Goal: Transaction & Acquisition: Book appointment/travel/reservation

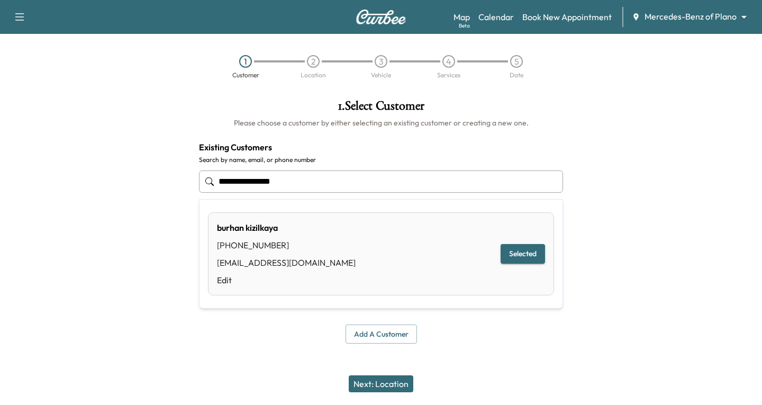
drag, startPoint x: 290, startPoint y: 183, endPoint x: 184, endPoint y: 194, distance: 106.9
click at [188, 194] on div "**********" at bounding box center [381, 221] width 762 height 261
click at [527, 251] on button "Select" at bounding box center [527, 254] width 37 height 20
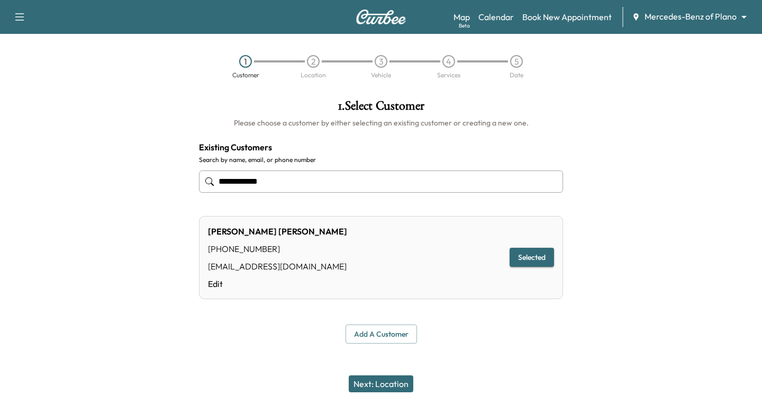
type input "**********"
click at [376, 384] on button "Next: Location" at bounding box center [381, 383] width 65 height 17
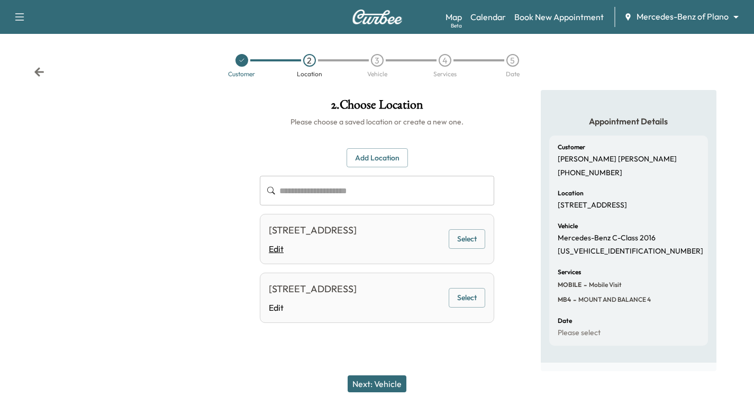
scroll to position [12, 0]
click at [475, 231] on button "Select" at bounding box center [467, 239] width 37 height 20
click at [369, 381] on button "Next: Vehicle" at bounding box center [377, 383] width 59 height 17
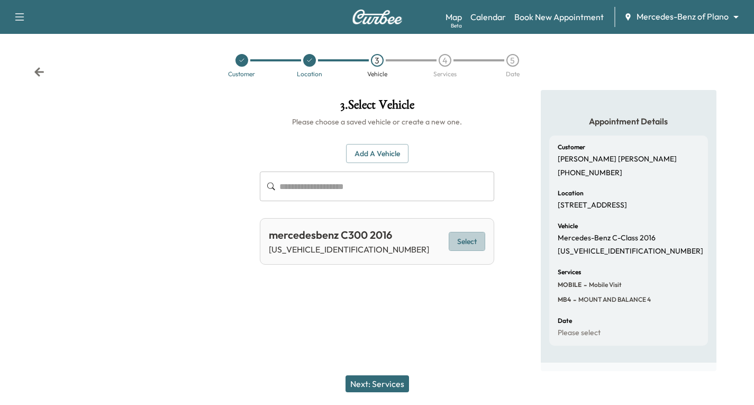
click at [466, 232] on button "Select" at bounding box center [467, 242] width 37 height 20
click at [393, 388] on button "Next: Services" at bounding box center [378, 383] width 64 height 17
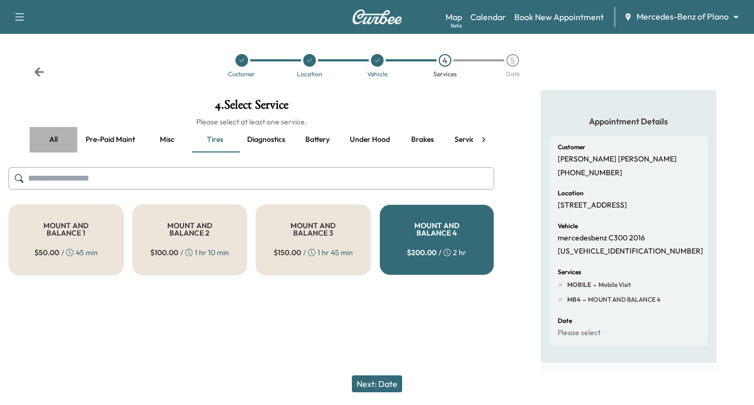
click at [52, 132] on button "all" at bounding box center [54, 139] width 48 height 25
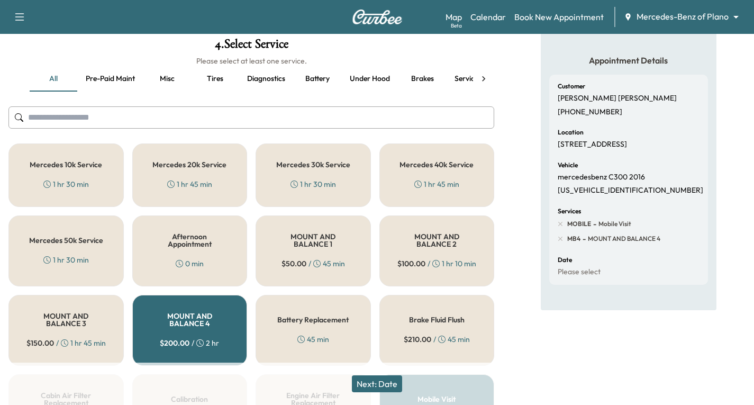
scroll to position [45, 0]
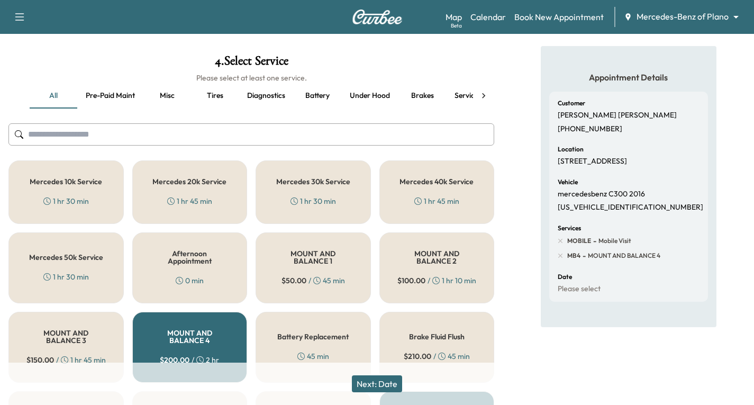
click at [438, 196] on div "1 hr 45 min" at bounding box center [436, 201] width 45 height 11
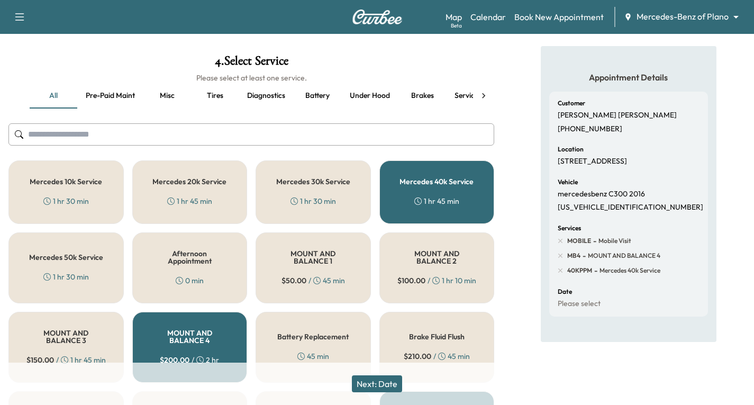
click at [384, 386] on button "Next: Date" at bounding box center [377, 383] width 50 height 17
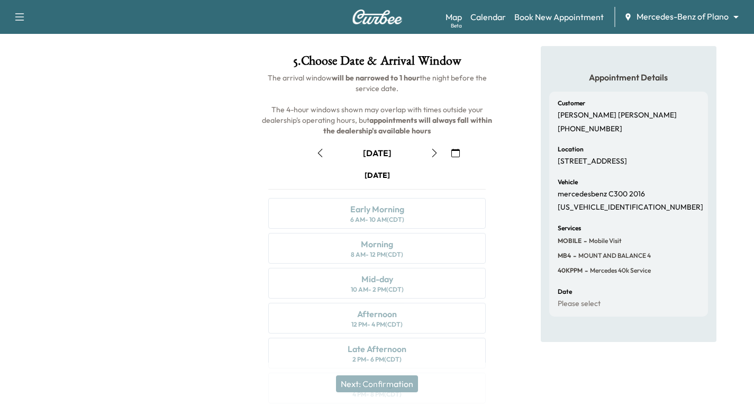
click at [456, 157] on button "button" at bounding box center [456, 152] width 18 height 17
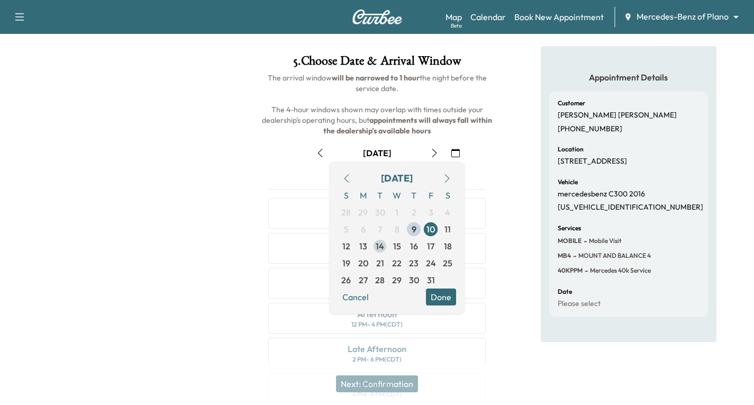
click at [379, 244] on span "14" at bounding box center [380, 246] width 8 height 13
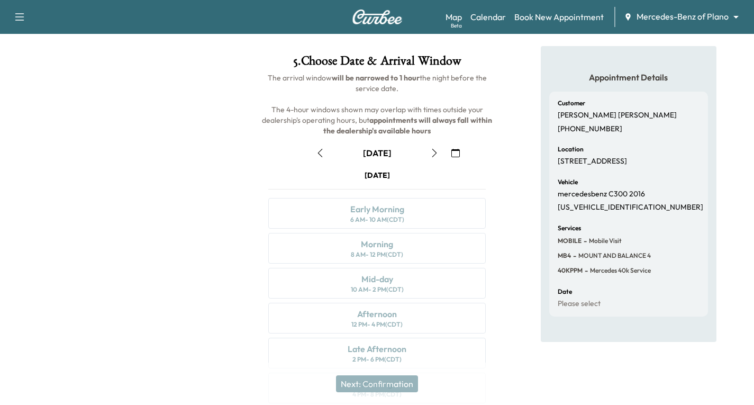
click at [458, 156] on icon "button" at bounding box center [455, 153] width 8 height 8
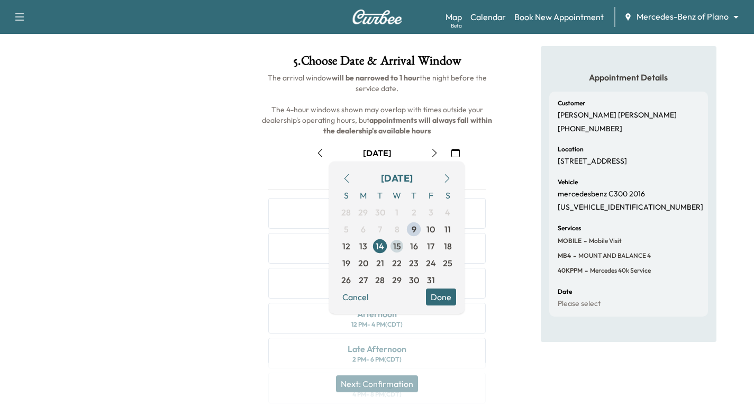
click at [399, 248] on span "15" at bounding box center [397, 246] width 8 height 13
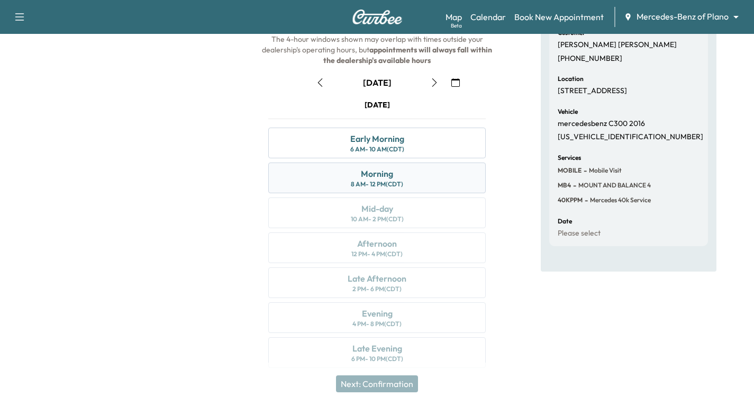
scroll to position [125, 0]
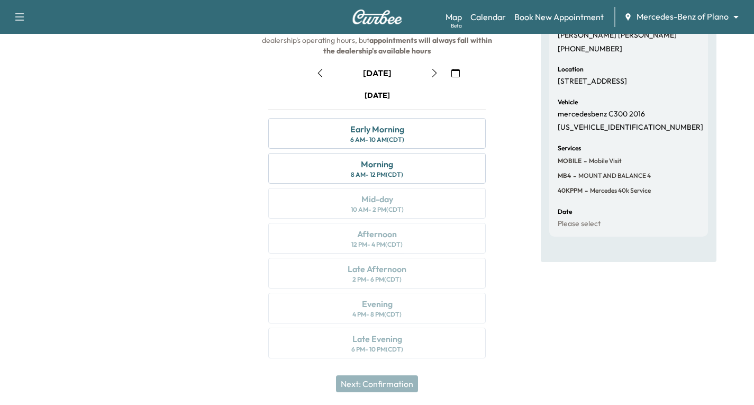
click at [433, 73] on icon "button" at bounding box center [434, 73] width 8 height 8
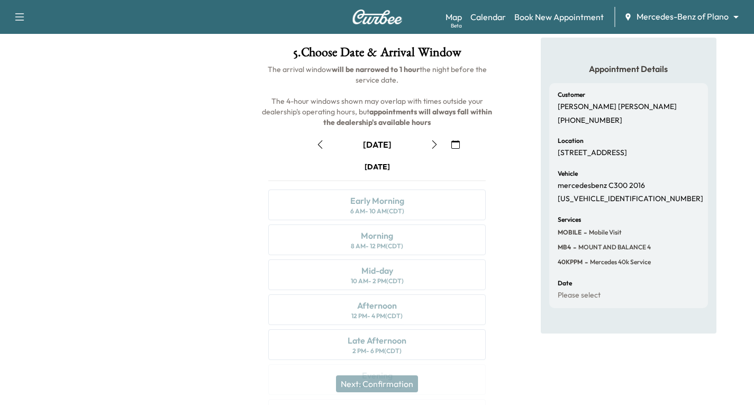
scroll to position [72, 0]
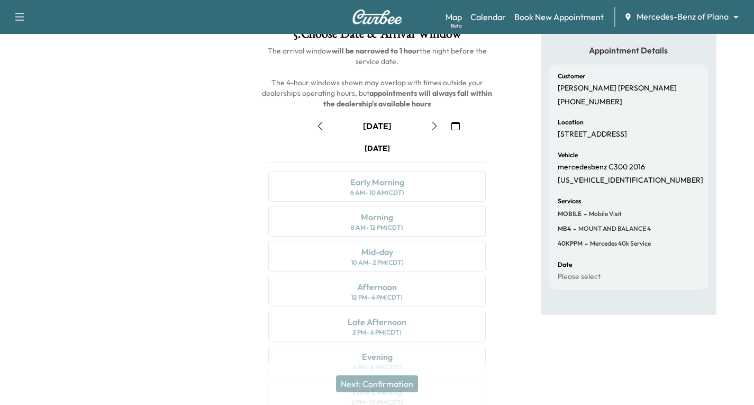
click at [321, 126] on icon "button" at bounding box center [320, 126] width 8 height 8
click at [318, 126] on icon "button" at bounding box center [320, 126] width 5 height 8
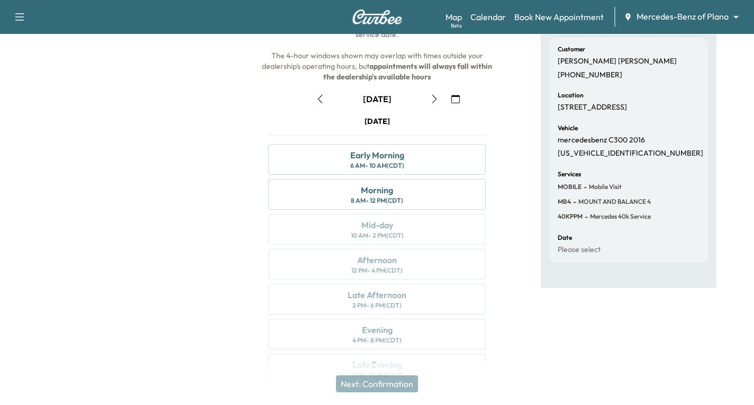
scroll to position [125, 0]
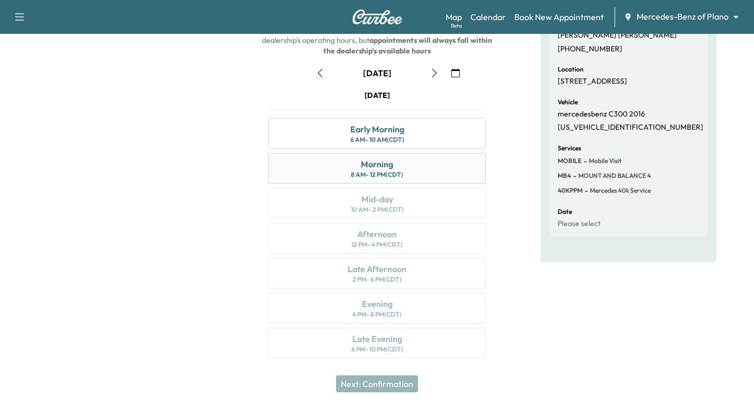
click at [423, 172] on div "Morning 8 AM - 12 PM (CDT)" at bounding box center [377, 168] width 218 height 31
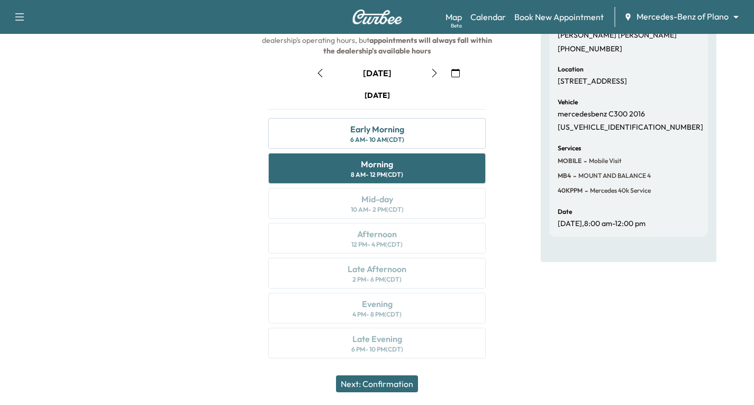
click at [391, 379] on button "Next: Confirmation" at bounding box center [377, 383] width 82 height 17
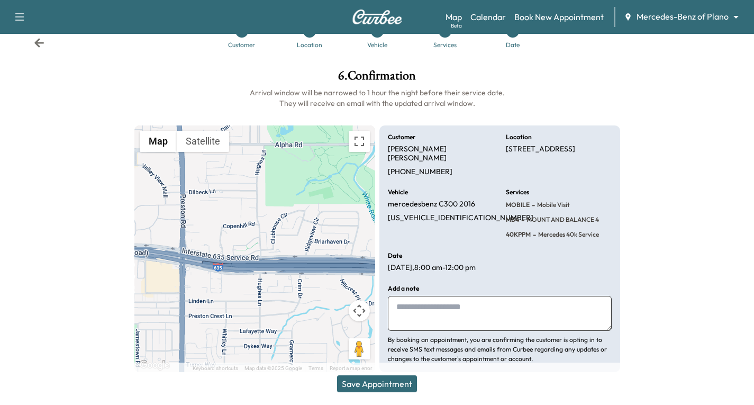
click at [398, 382] on button "Save Appointment" at bounding box center [377, 383] width 80 height 17
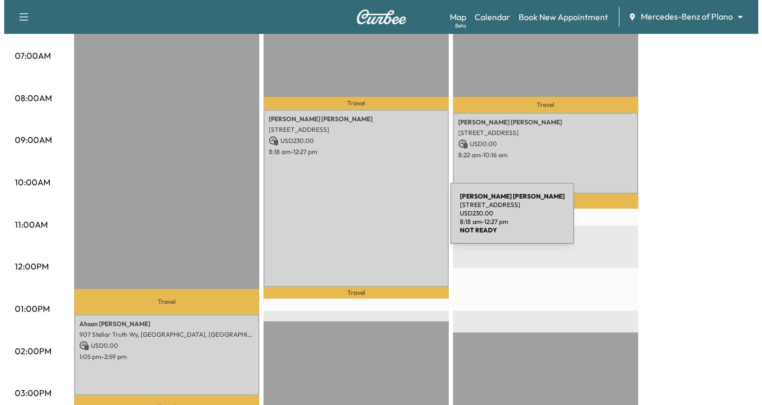
scroll to position [212, 0]
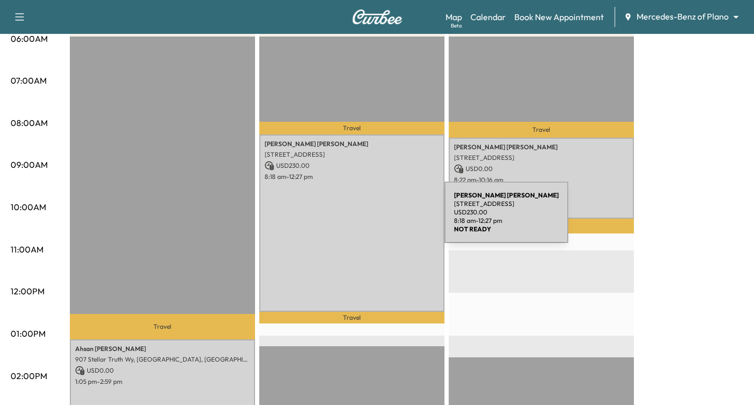
click at [365, 219] on div "[PERSON_NAME] [STREET_ADDRESS] USD 230.00 8:18 am - 12:27 pm" at bounding box center [351, 222] width 185 height 177
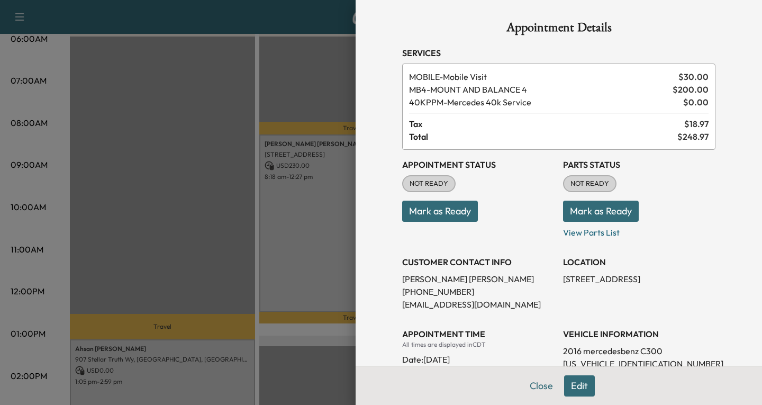
drag, startPoint x: 365, startPoint y: 219, endPoint x: 384, endPoint y: 292, distance: 75.4
click at [390, 292] on div "Appointment Details Services MOBILE - Mobile Visit $ 30.00 MB4 - MOUNT AND BALA…" at bounding box center [559, 294] width 339 height 588
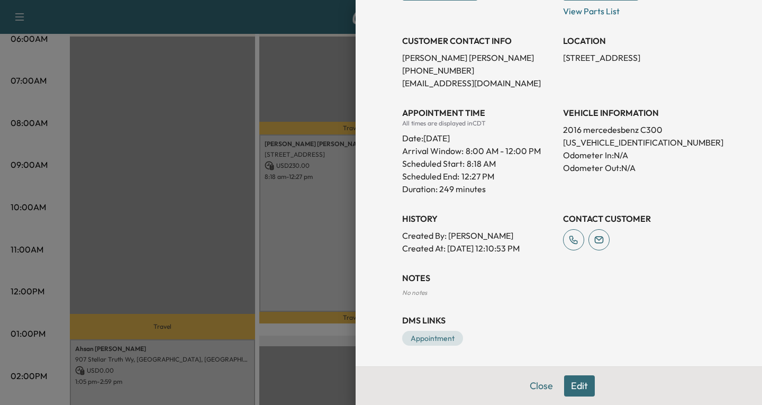
scroll to position [222, 0]
drag, startPoint x: 579, startPoint y: 388, endPoint x: 539, endPoint y: 376, distance: 42.2
click at [577, 388] on button "Edit" at bounding box center [579, 385] width 31 height 21
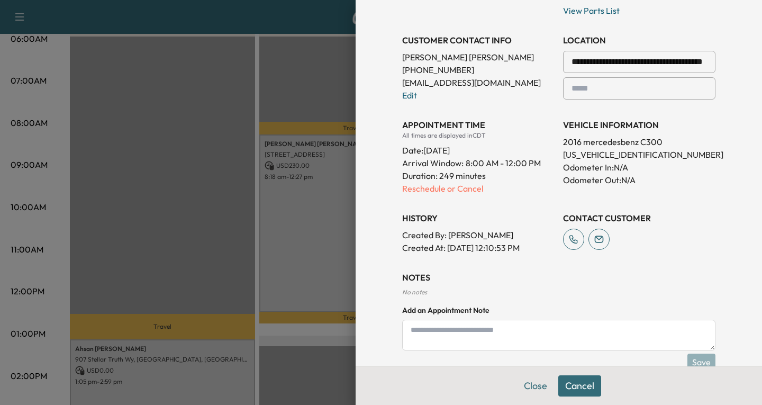
click at [407, 335] on textarea at bounding box center [558, 335] width 313 height 31
type textarea "*"
type textarea "*********"
click at [701, 359] on button "Save" at bounding box center [702, 362] width 28 height 17
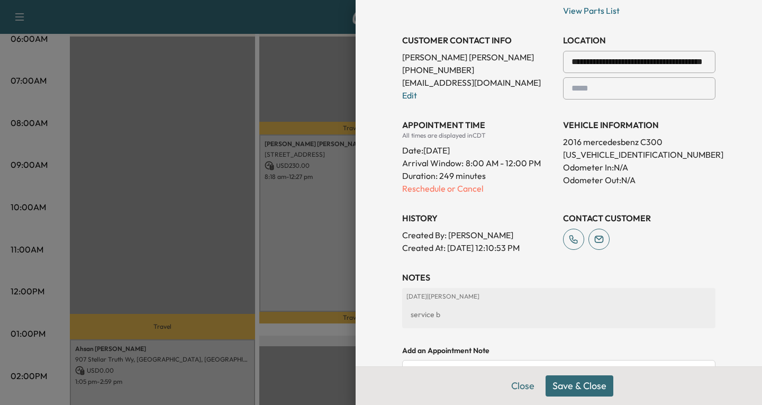
click at [549, 384] on button "Save & Close" at bounding box center [580, 385] width 68 height 21
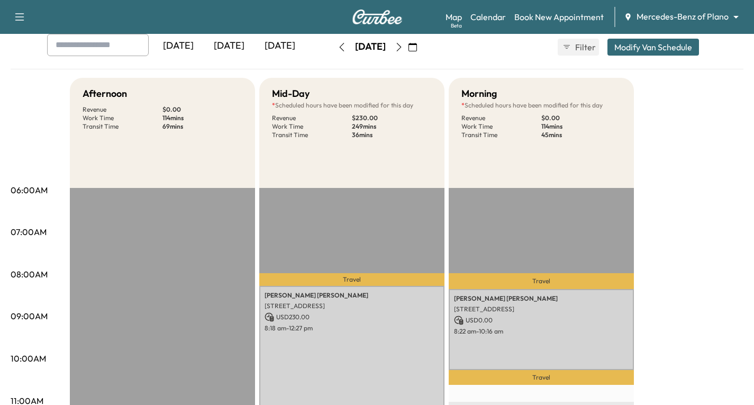
scroll to position [0, 0]
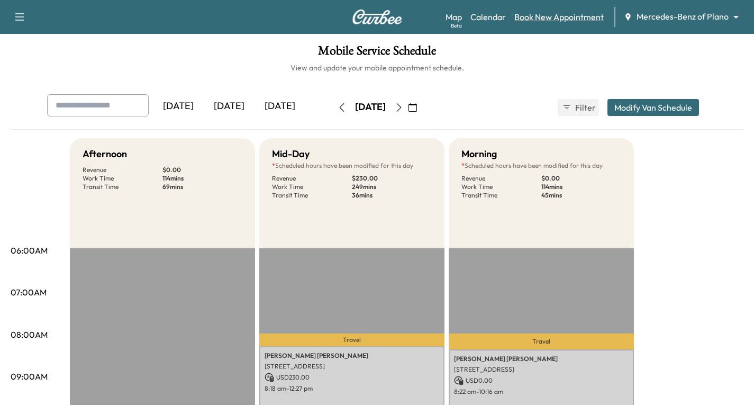
click at [578, 15] on link "Book New Appointment" at bounding box center [558, 17] width 89 height 13
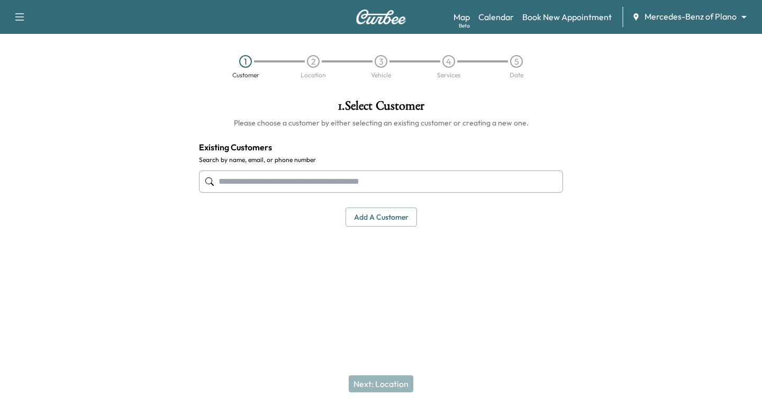
click at [222, 181] on input "text" at bounding box center [381, 181] width 364 height 22
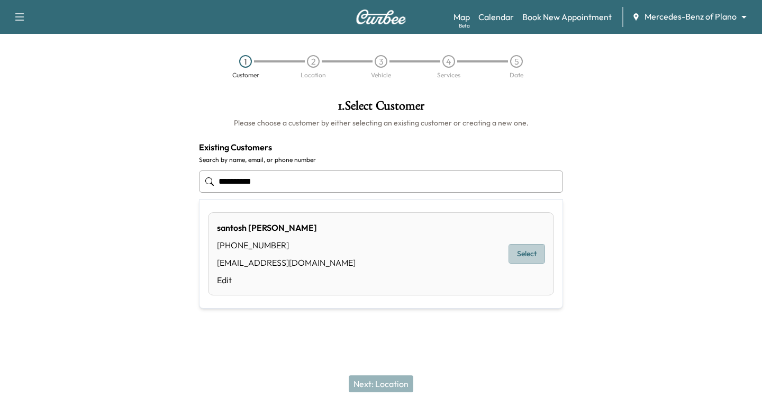
click at [521, 254] on button "Select" at bounding box center [527, 254] width 37 height 20
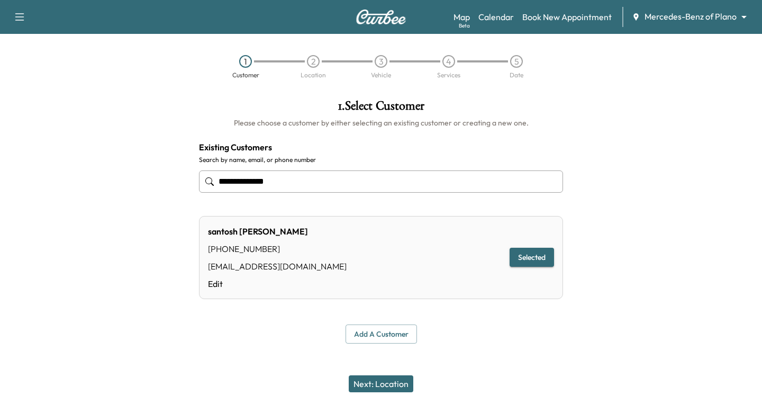
type input "**********"
click at [380, 384] on button "Next: Location" at bounding box center [381, 383] width 65 height 17
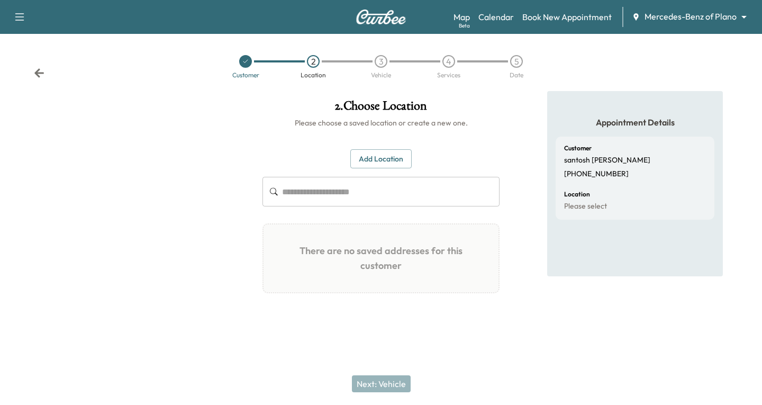
click at [363, 158] on button "Add Location" at bounding box center [380, 159] width 61 height 20
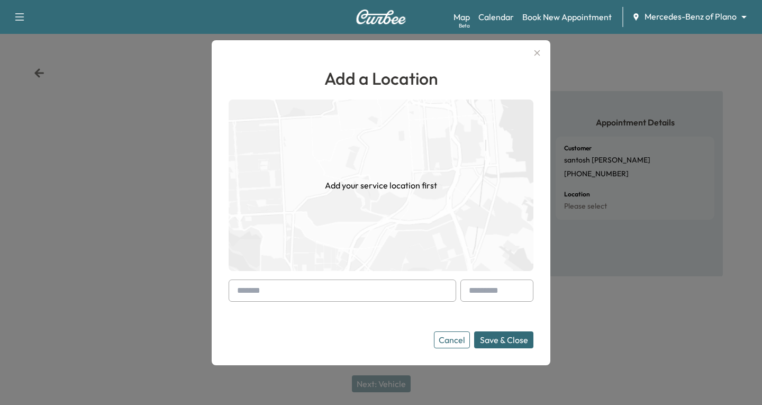
drag, startPoint x: 239, startPoint y: 288, endPoint x: 231, endPoint y: 292, distance: 8.1
click at [231, 292] on div at bounding box center [343, 290] width 228 height 22
click at [231, 292] on input "text" at bounding box center [343, 290] width 228 height 22
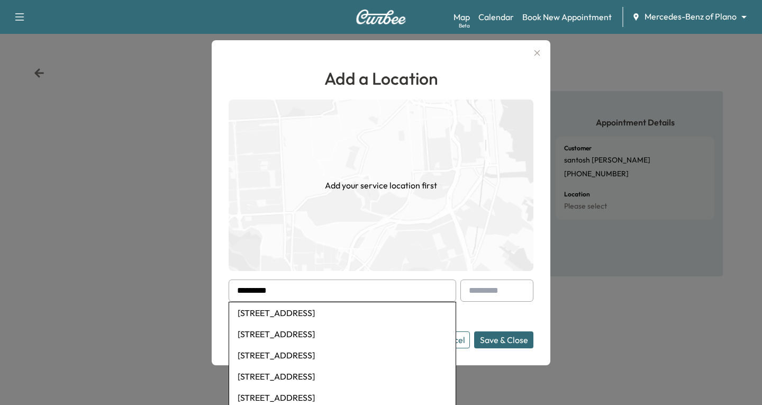
click at [322, 311] on li "[STREET_ADDRESS]" at bounding box center [342, 312] width 227 height 21
type input "**********"
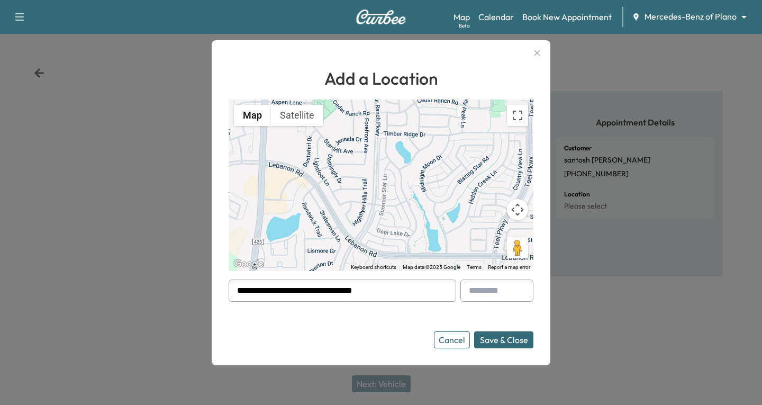
click at [523, 341] on button "Save & Close" at bounding box center [503, 339] width 59 height 17
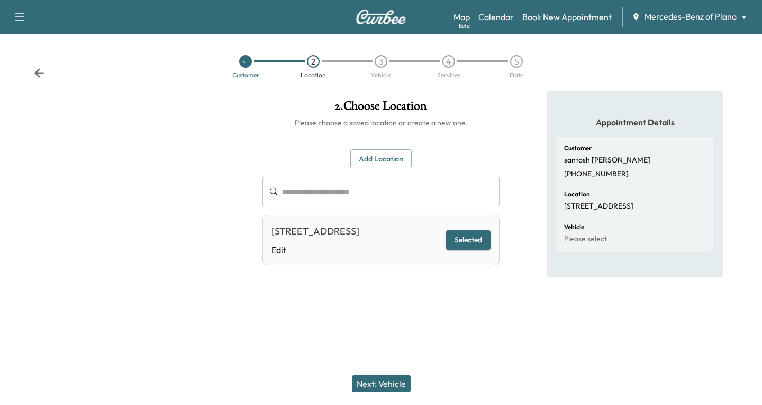
click at [464, 250] on button "Selected" at bounding box center [468, 240] width 44 height 20
click at [390, 381] on button "Next: Vehicle" at bounding box center [381, 383] width 59 height 17
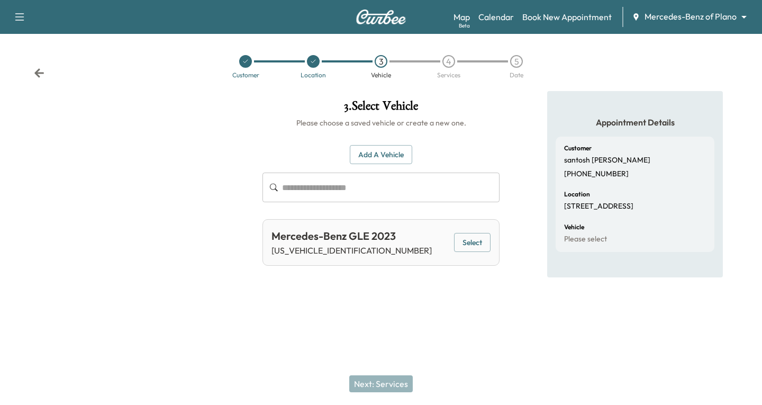
click at [474, 247] on button "Select" at bounding box center [472, 243] width 37 height 20
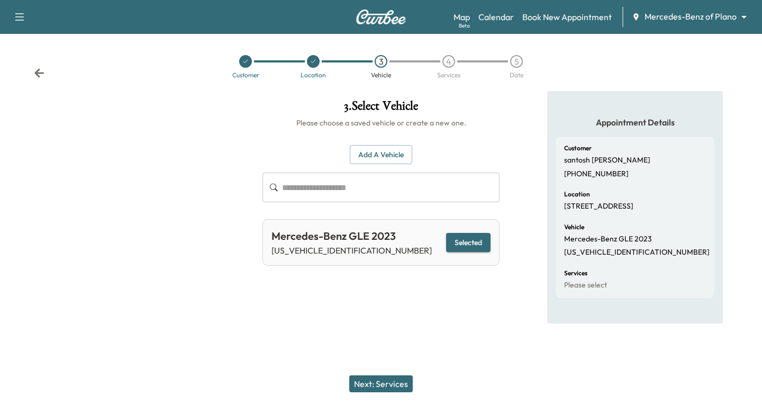
click at [377, 383] on button "Next: Services" at bounding box center [381, 383] width 64 height 17
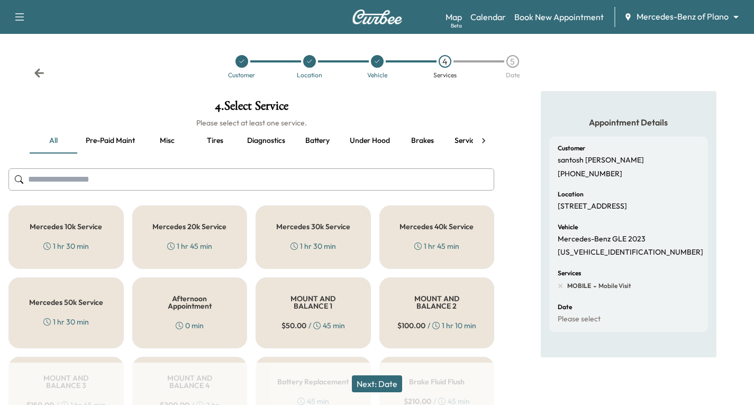
click at [64, 299] on h5 "Mercedes 50k Service" at bounding box center [66, 302] width 74 height 7
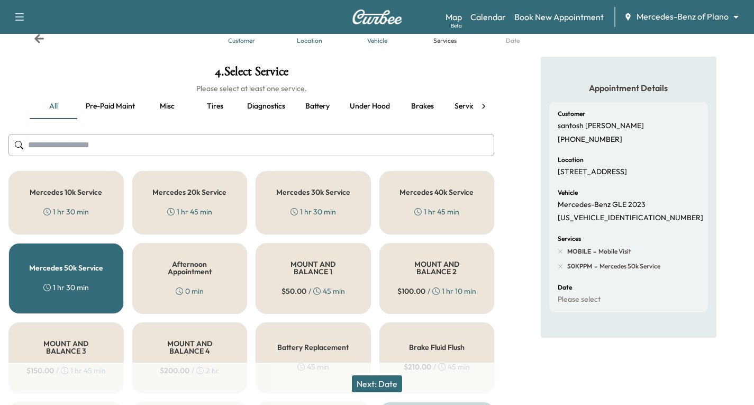
scroll to position [53, 0]
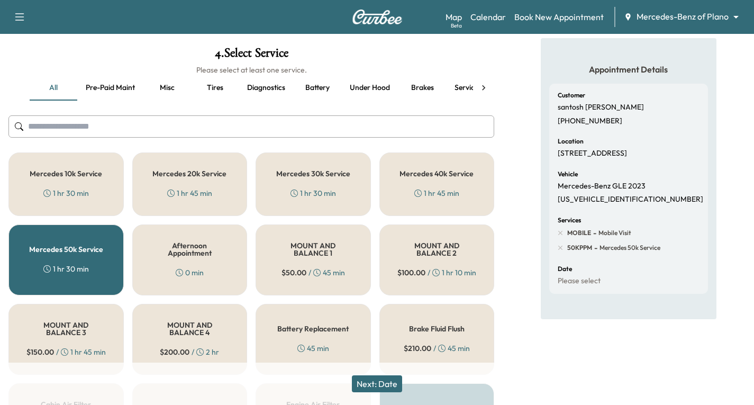
click at [373, 380] on button "Next: Date" at bounding box center [377, 383] width 50 height 17
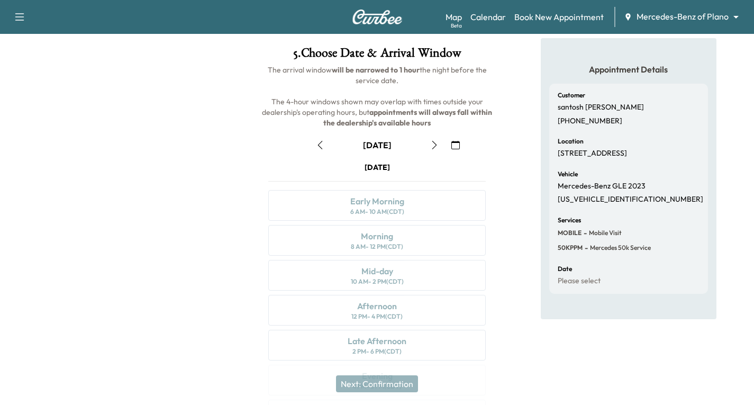
click at [437, 147] on icon "button" at bounding box center [434, 145] width 8 height 8
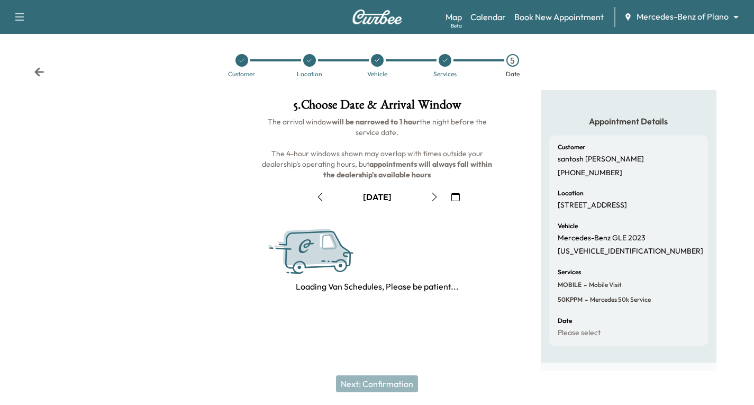
scroll to position [11, 0]
click at [437, 147] on span "The arrival window will be narrowed to 1 hour the night before the service date…" at bounding box center [378, 148] width 232 height 62
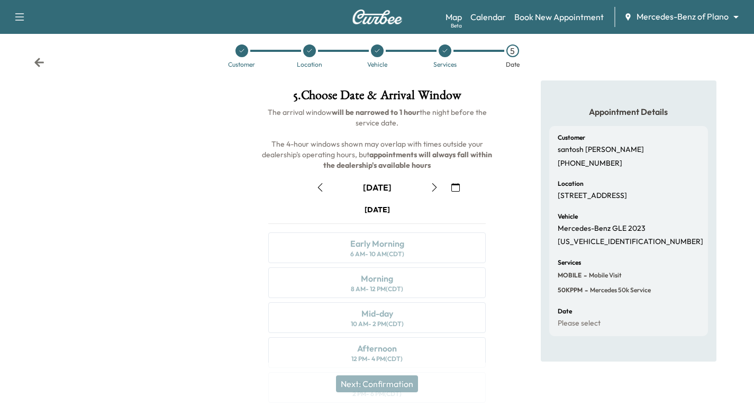
click at [437, 186] on icon "button" at bounding box center [434, 187] width 8 height 8
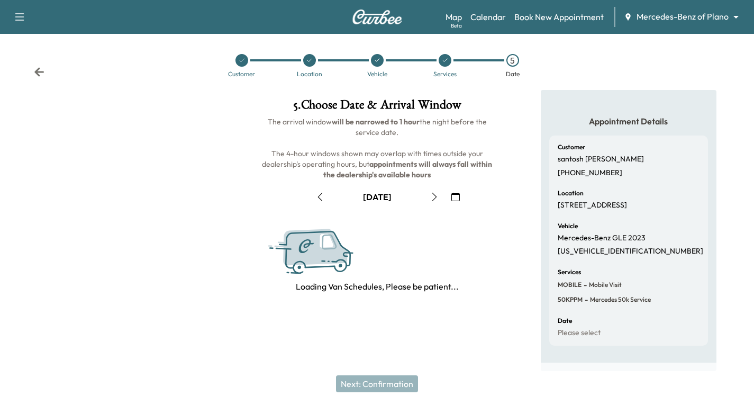
click at [433, 193] on icon "button" at bounding box center [434, 197] width 8 height 8
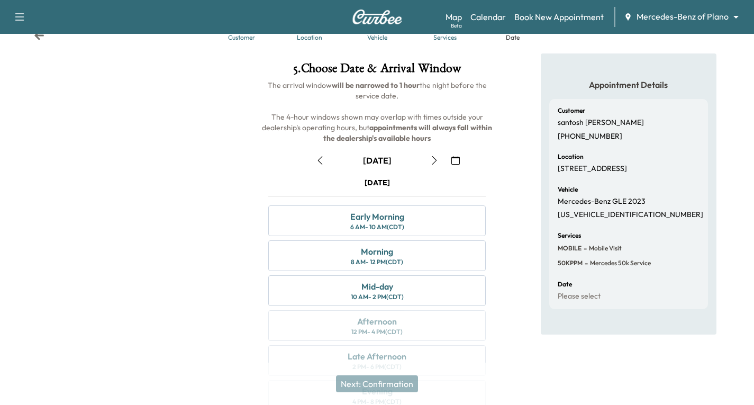
scroll to position [64, 0]
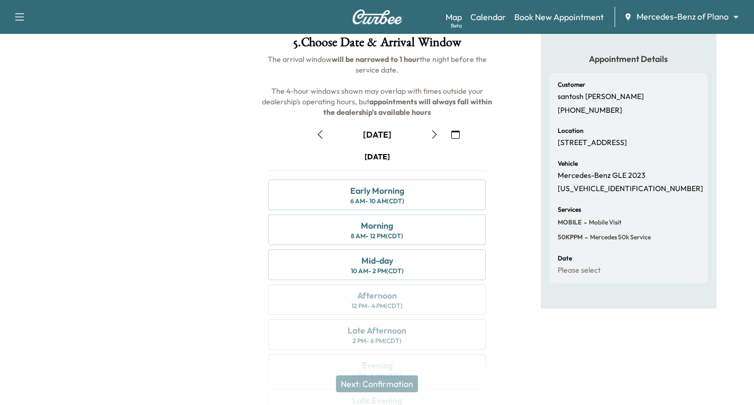
click at [318, 137] on icon "button" at bounding box center [320, 134] width 8 height 8
click at [435, 135] on icon "button" at bounding box center [434, 134] width 5 height 8
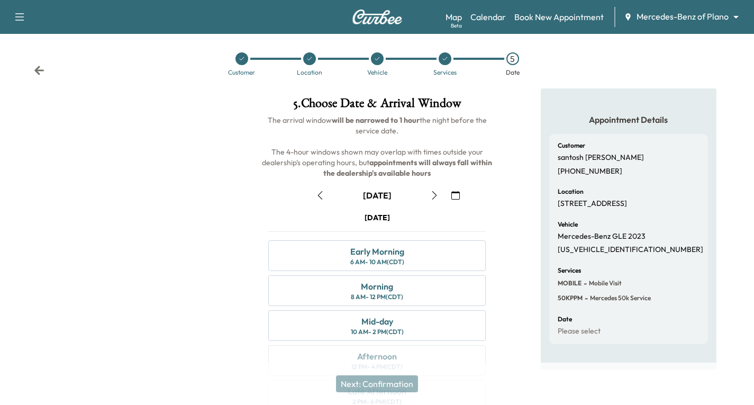
scroll to position [0, 0]
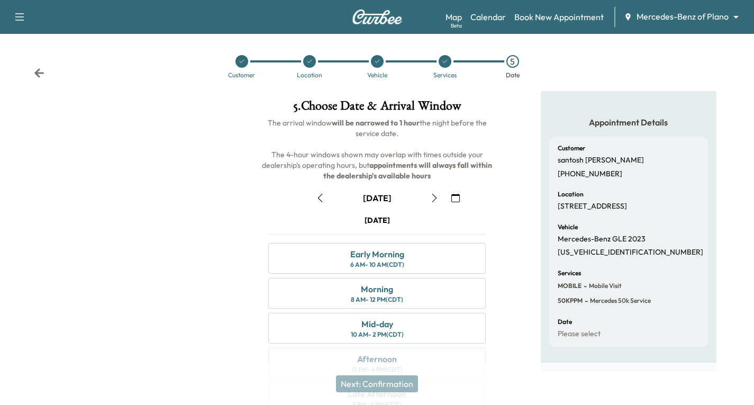
click at [35, 71] on icon at bounding box center [39, 73] width 11 height 11
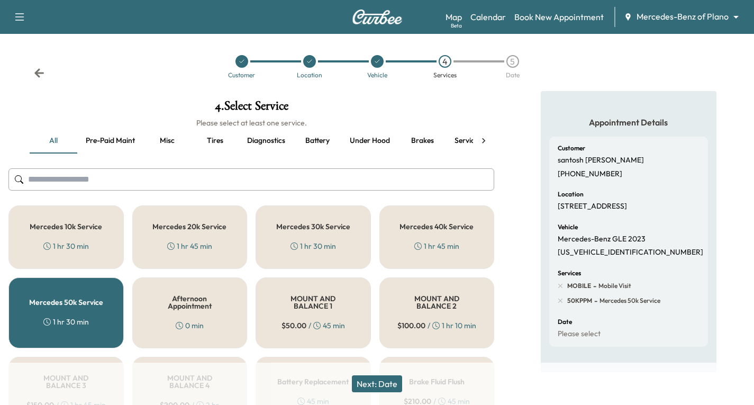
click at [33, 71] on div "Customer Location Vehicle 4 Services 5 Date" at bounding box center [377, 66] width 754 height 49
click at [36, 74] on icon at bounding box center [39, 72] width 10 height 9
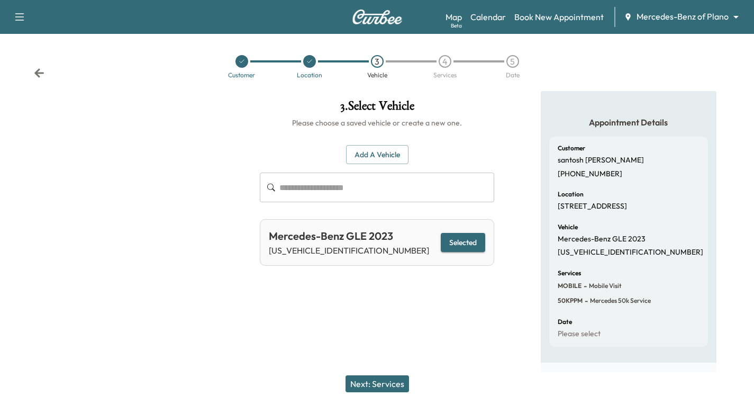
click at [39, 72] on icon at bounding box center [39, 73] width 11 height 11
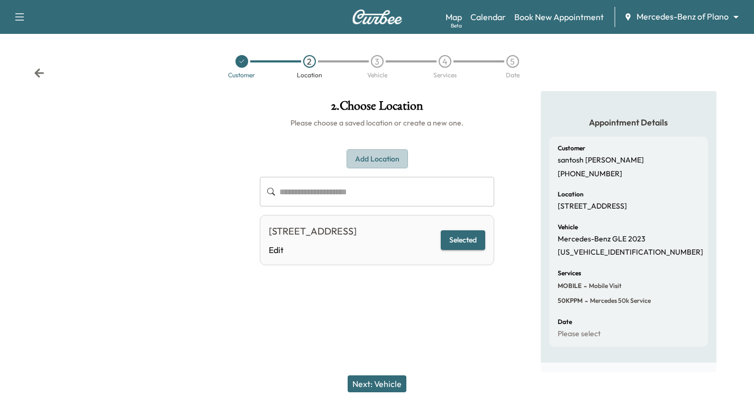
click at [370, 152] on button "Add Location" at bounding box center [377, 159] width 61 height 20
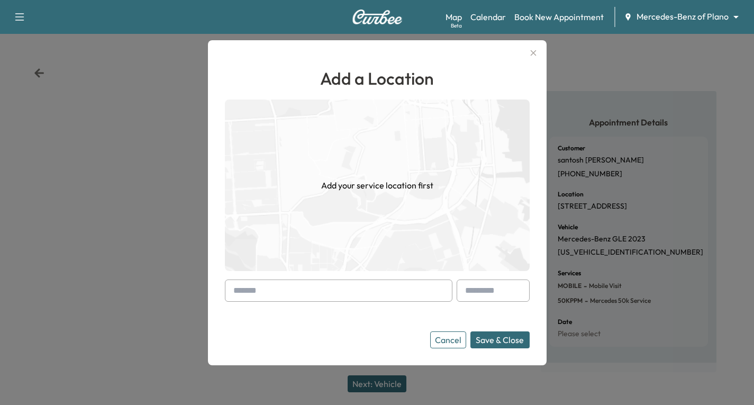
click at [231, 287] on input "text" at bounding box center [339, 290] width 228 height 22
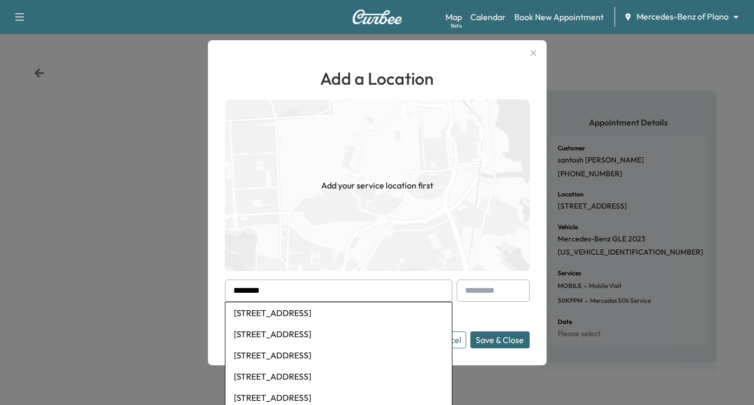
click at [258, 315] on li "[STREET_ADDRESS]" at bounding box center [338, 312] width 227 height 21
type input "**********"
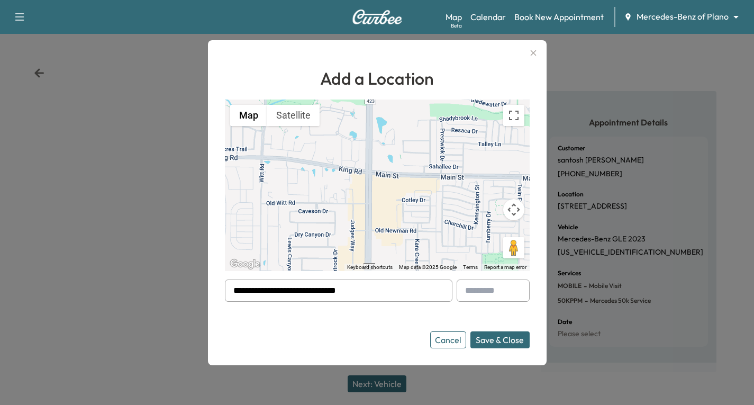
click at [492, 346] on button "Save & Close" at bounding box center [500, 339] width 59 height 17
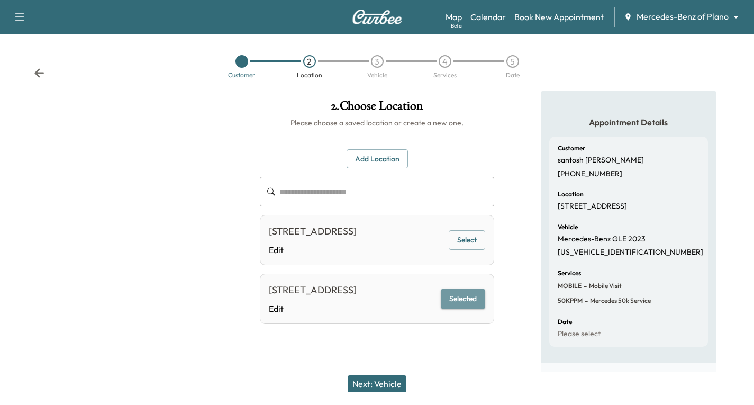
click at [473, 309] on button "Selected" at bounding box center [463, 299] width 44 height 20
click at [373, 382] on button "Next: Vehicle" at bounding box center [377, 383] width 59 height 17
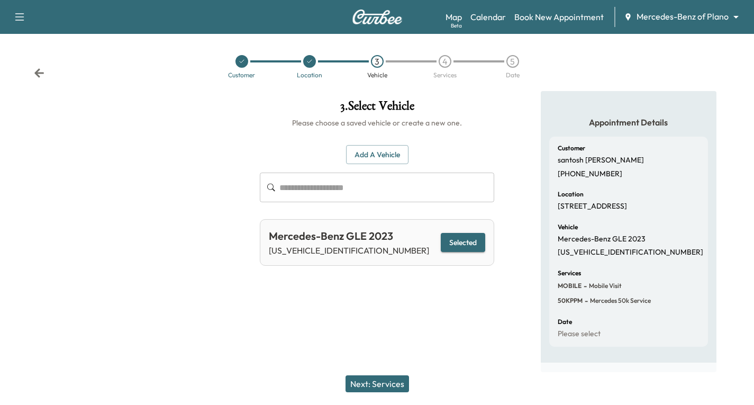
click at [446, 243] on button "Selected" at bounding box center [463, 243] width 44 height 20
click at [394, 383] on button "Next: Services" at bounding box center [378, 383] width 64 height 17
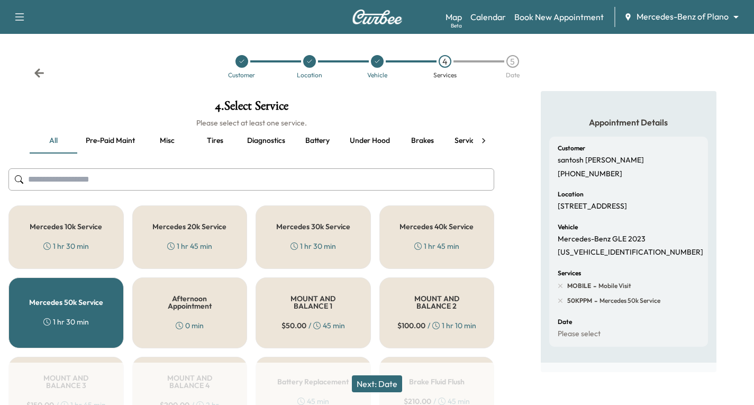
click at [375, 386] on button "Next: Date" at bounding box center [377, 383] width 50 height 17
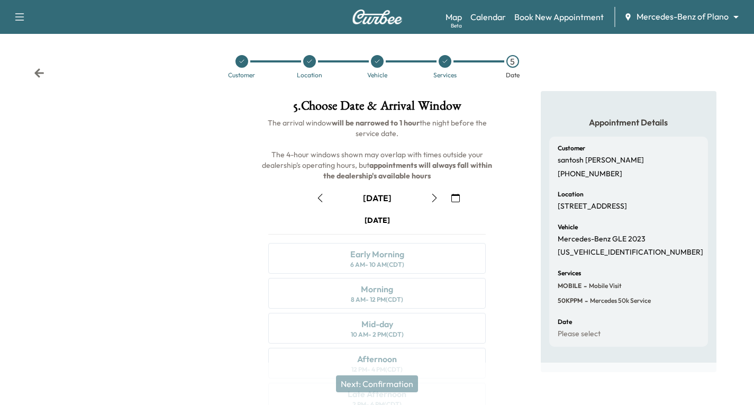
click at [456, 200] on icon "button" at bounding box center [455, 198] width 8 height 8
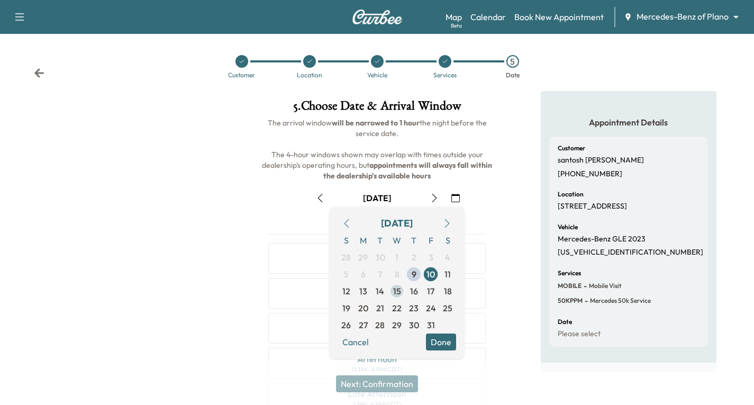
click at [401, 288] on span "15" at bounding box center [397, 291] width 8 height 13
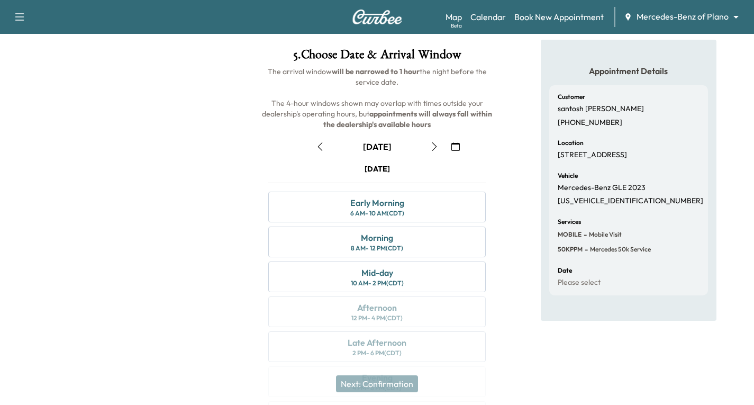
scroll to position [54, 0]
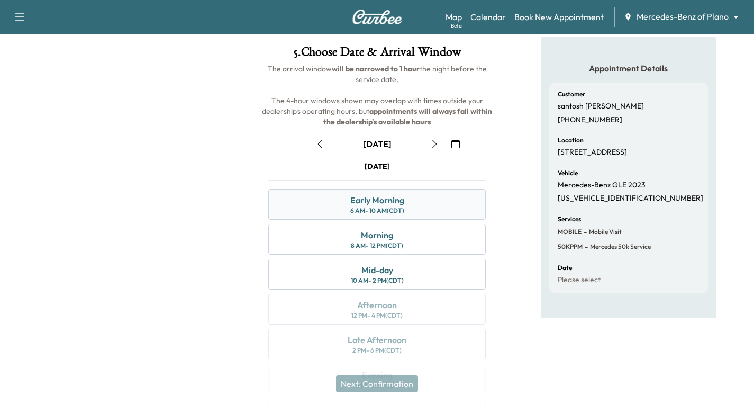
click at [421, 201] on div "Early Morning 6 AM - 10 AM (CDT)" at bounding box center [377, 204] width 218 height 31
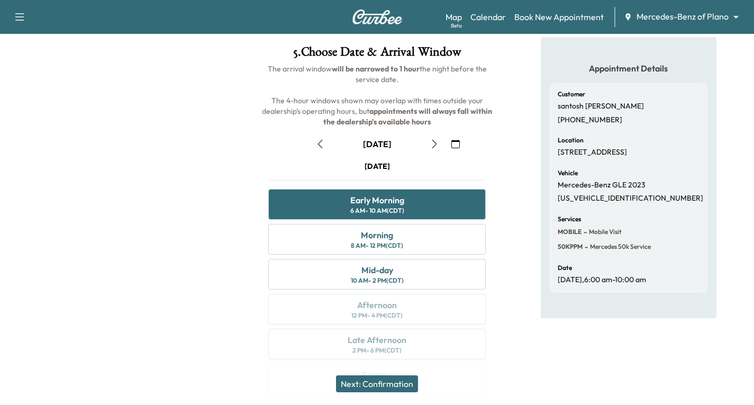
click at [378, 377] on button "Next: Confirmation" at bounding box center [377, 383] width 82 height 17
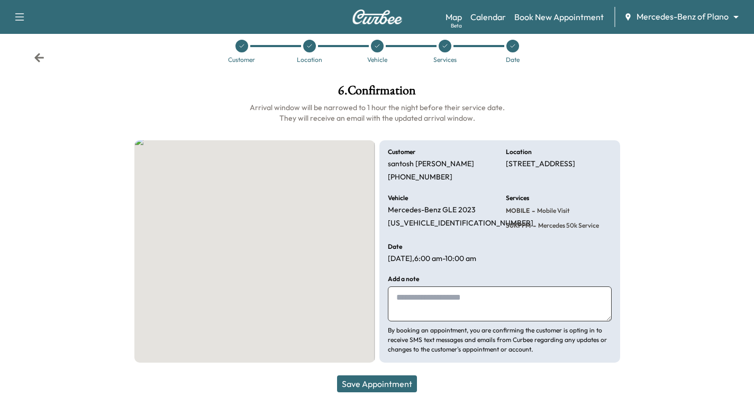
scroll to position [25, 0]
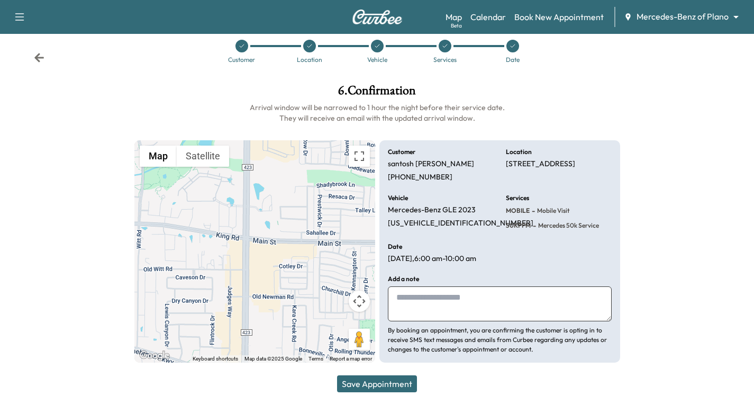
click at [401, 303] on textarea at bounding box center [500, 303] width 224 height 35
type textarea "**********"
click at [400, 387] on button "Save Appointment" at bounding box center [377, 383] width 80 height 17
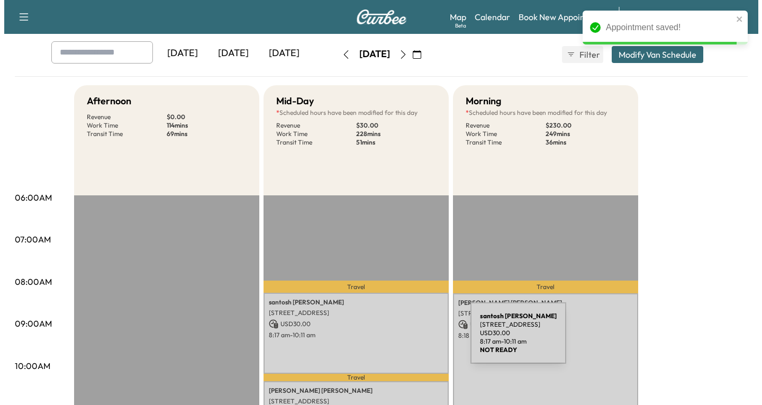
scroll to position [106, 0]
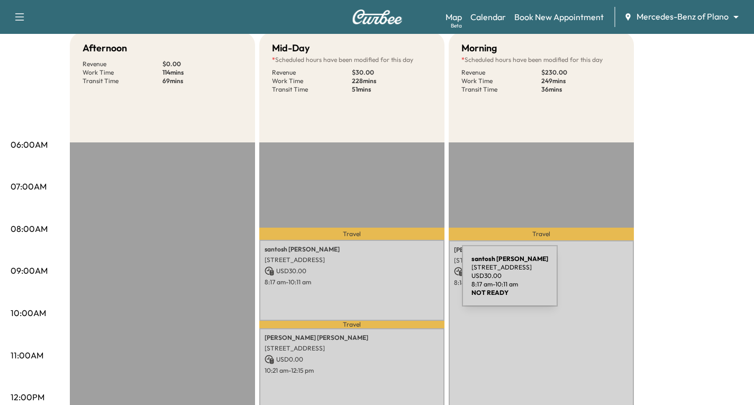
drag, startPoint x: 383, startPoint y: 282, endPoint x: 391, endPoint y: 298, distance: 17.8
click at [391, 298] on div "[PERSON_NAME] [STREET_ADDRESS] USD 30.00 8:17 am - 10:11 am" at bounding box center [351, 280] width 185 height 81
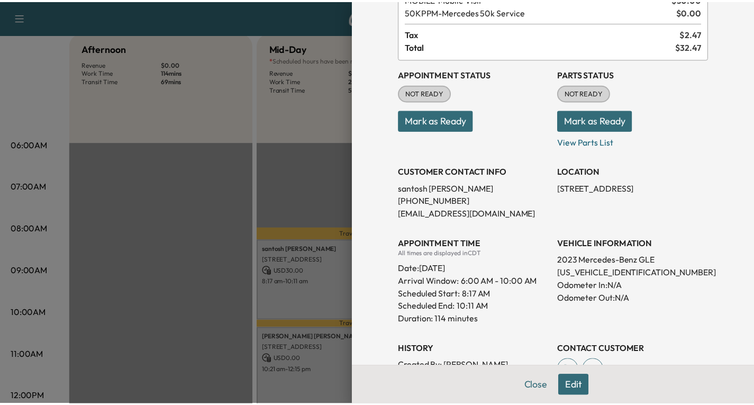
scroll to position [38, 0]
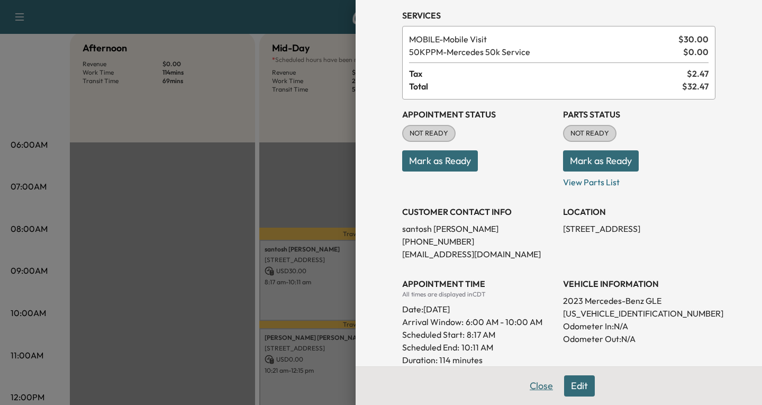
click at [527, 389] on button "Close" at bounding box center [541, 385] width 37 height 21
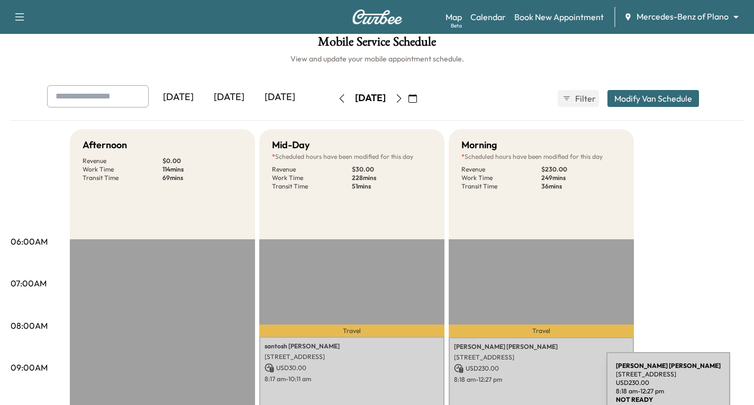
scroll to position [0, 0]
